Goal: Task Accomplishment & Management: Manage account settings

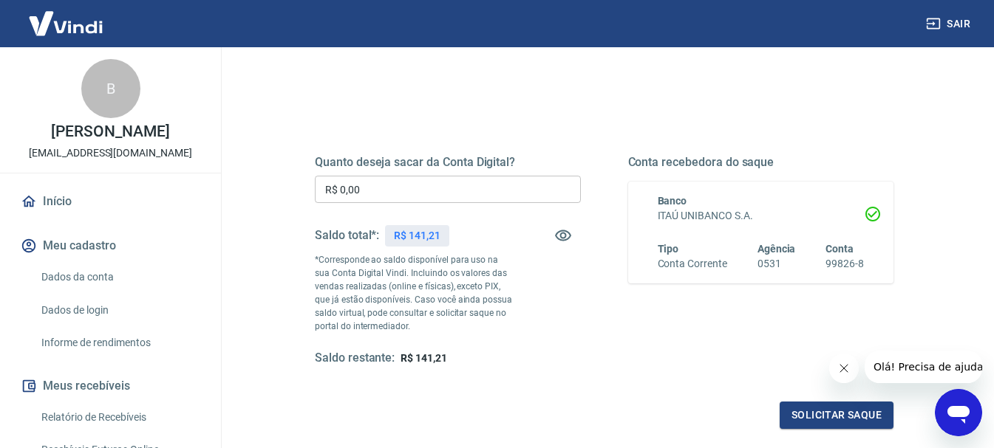
scroll to position [148, 0]
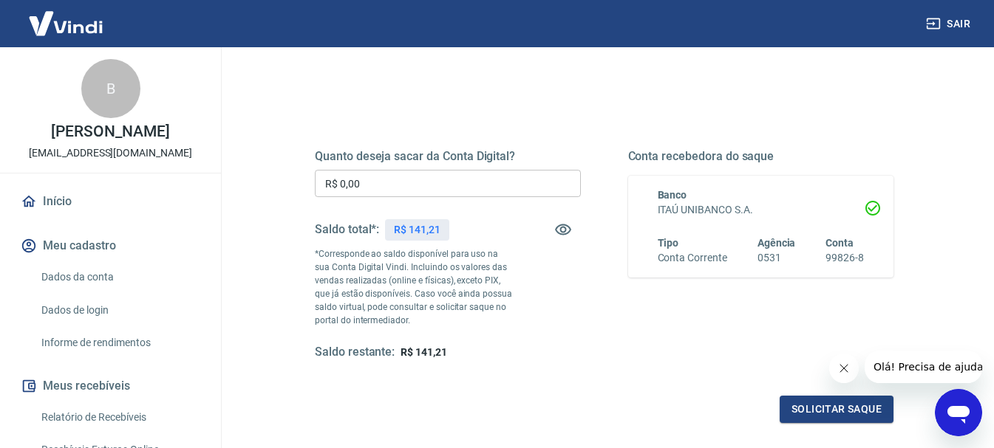
click at [370, 179] on input "R$ 0,00" at bounding box center [448, 183] width 266 height 27
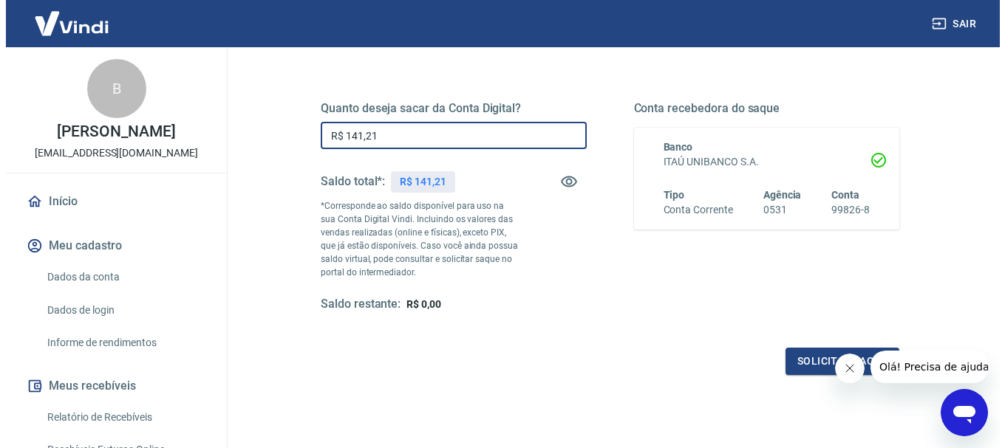
scroll to position [222, 0]
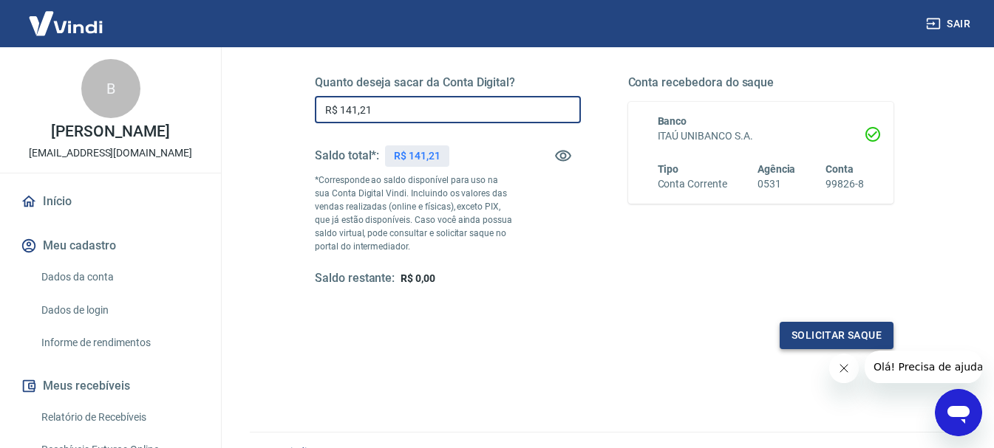
type input "R$ 141,21"
click at [806, 343] on button "Solicitar saque" at bounding box center [836, 335] width 114 height 27
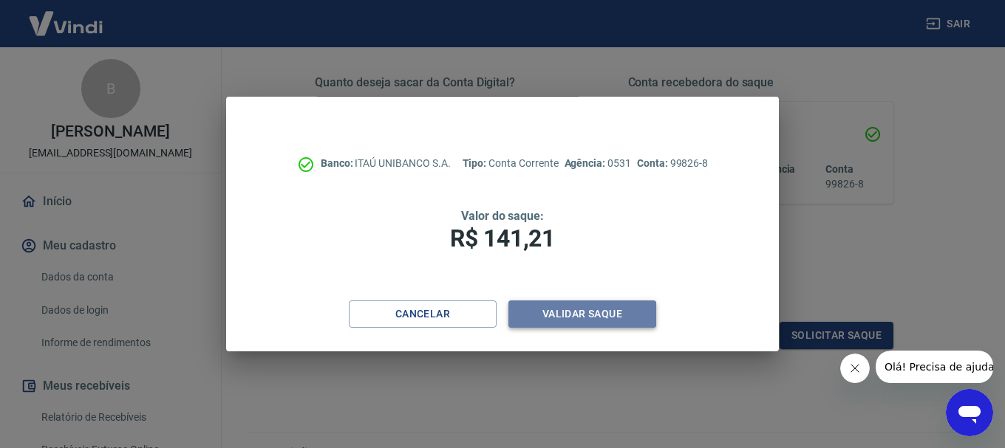
click at [525, 318] on button "Validar saque" at bounding box center [582, 314] width 148 height 27
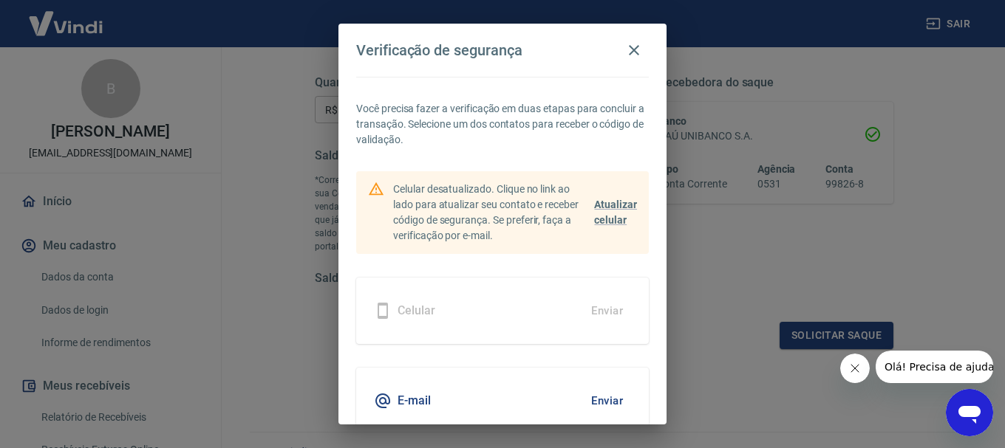
scroll to position [64, 0]
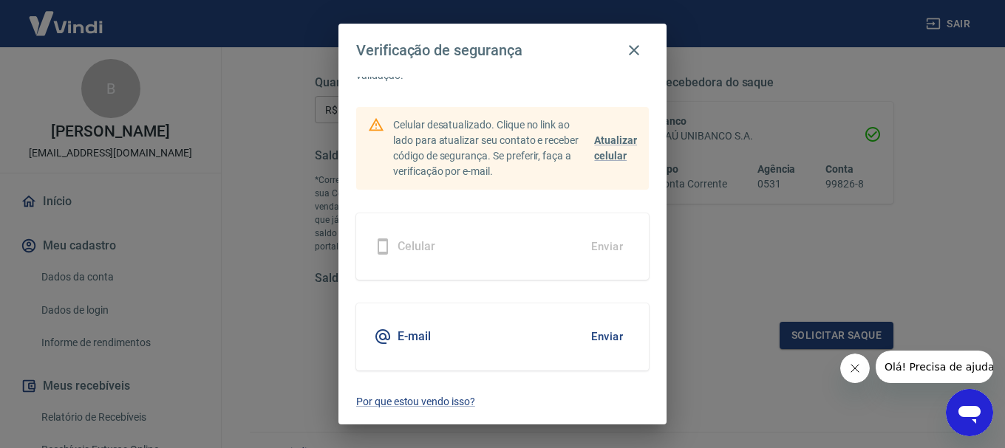
click at [462, 343] on div "E-mail Enviar" at bounding box center [502, 337] width 293 height 66
click at [609, 337] on button "Enviar" at bounding box center [607, 336] width 48 height 31
